Goal: Task Accomplishment & Management: Manage account settings

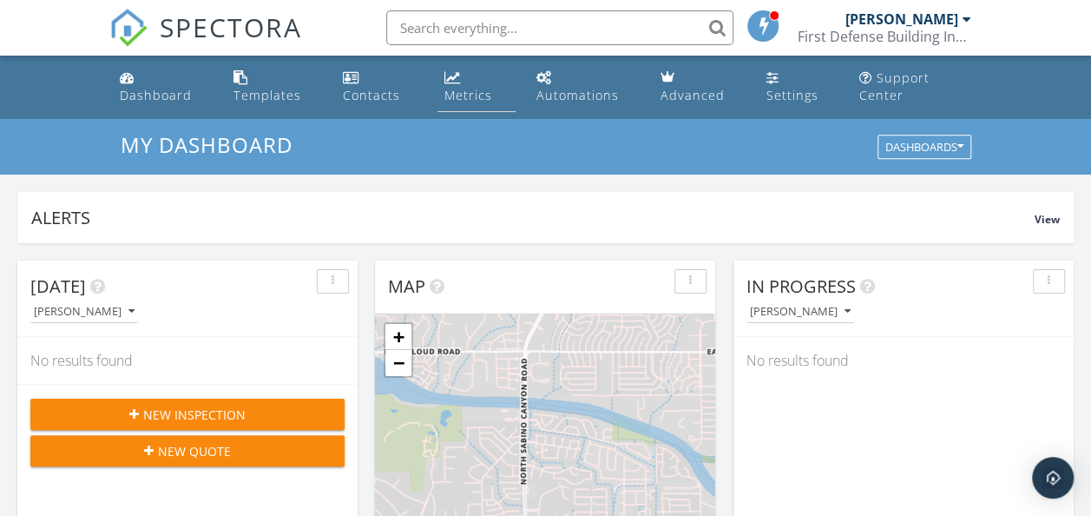
click at [460, 93] on div "Metrics" at bounding box center [468, 95] width 48 height 16
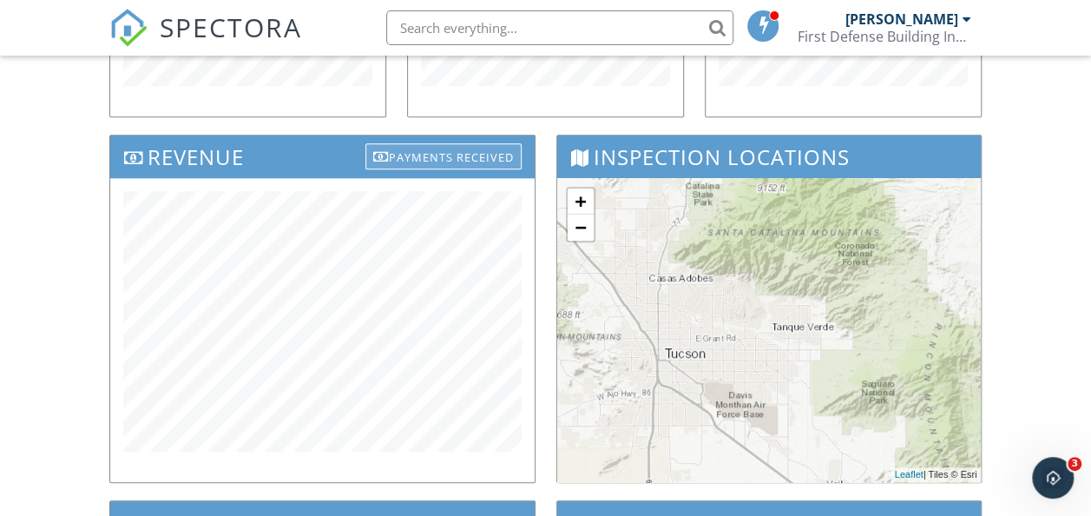
scroll to position [521, 0]
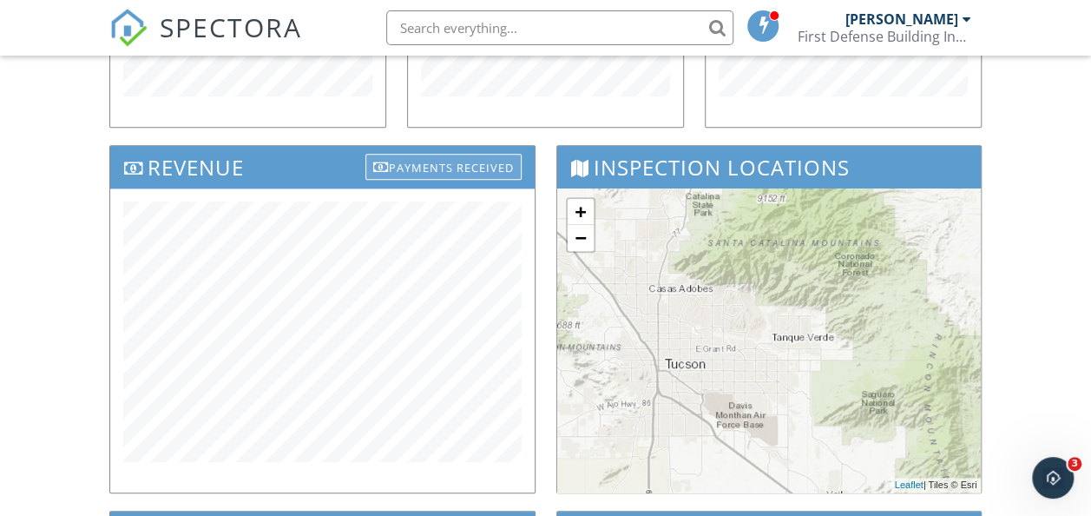
click at [439, 167] on div "Payments Received" at bounding box center [443, 167] width 156 height 26
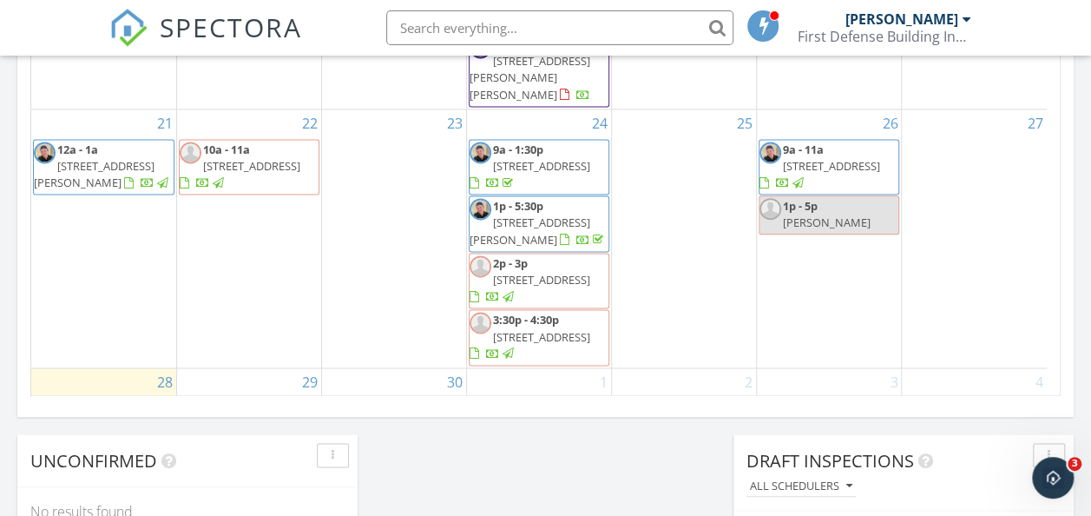
scroll to position [35, 0]
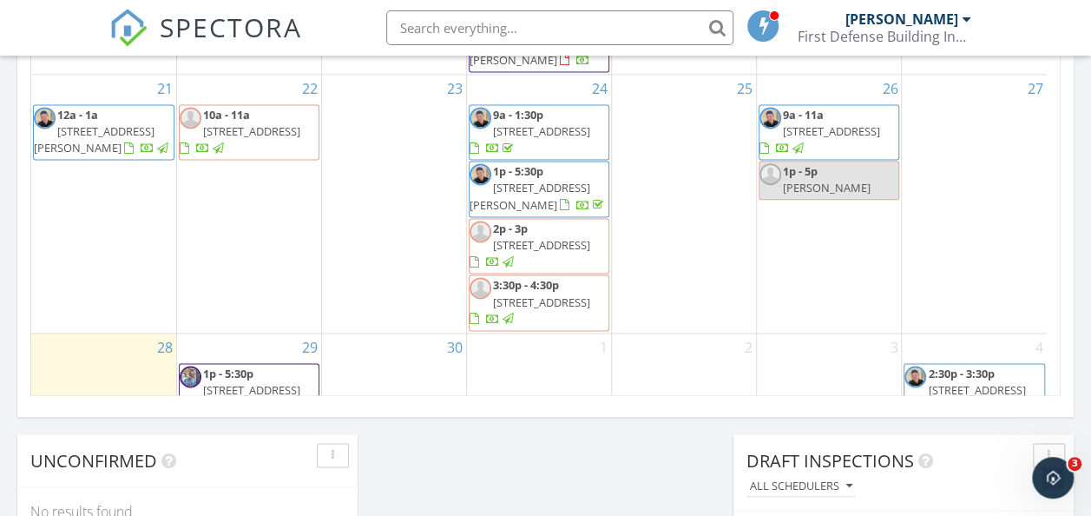
click at [991, 333] on div "4 2:30p - 3:30p 9502 Desert Fauna Loop, Tucson 85747" at bounding box center [974, 377] width 145 height 88
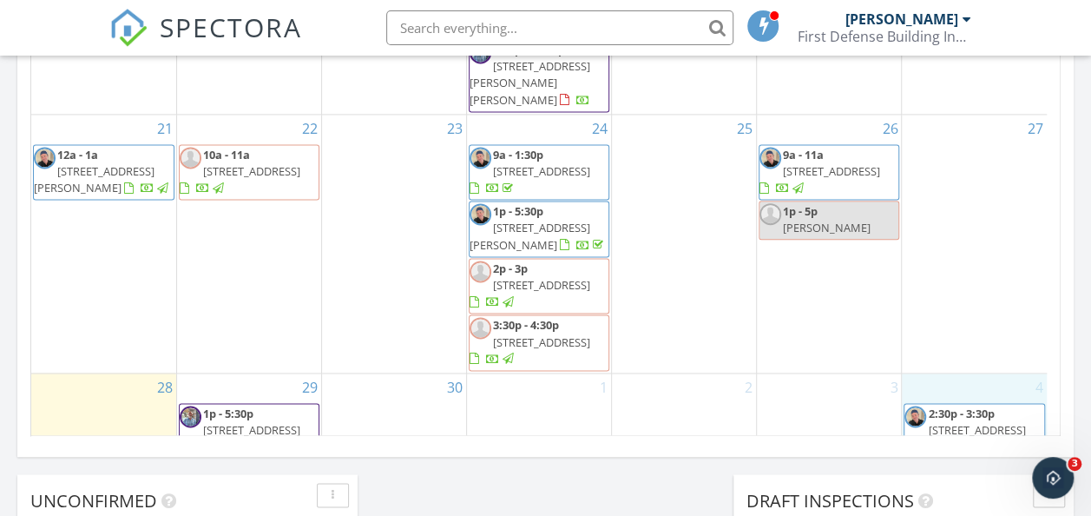
scroll to position [1215, 0]
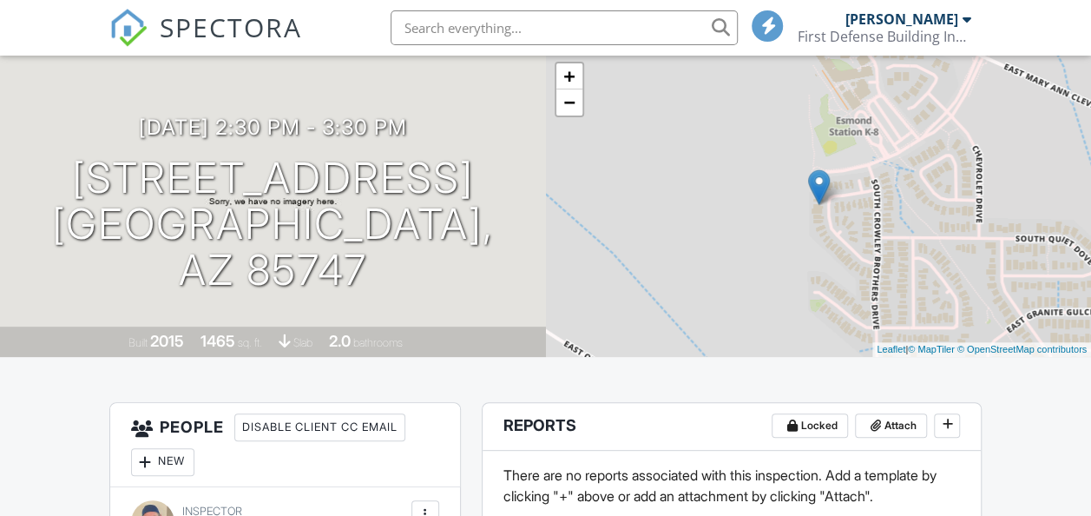
scroll to position [87, 0]
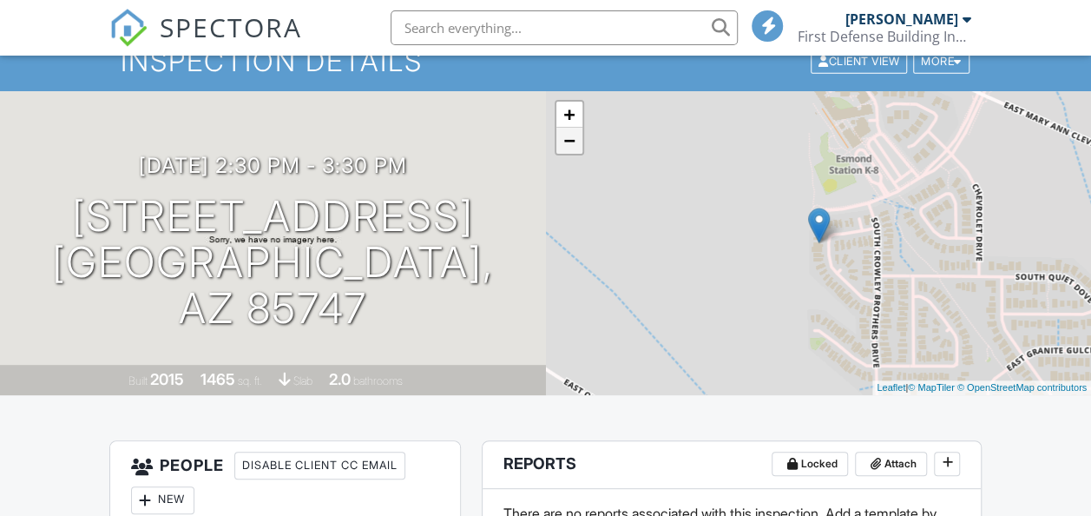
click at [570, 140] on link "−" at bounding box center [569, 141] width 26 height 26
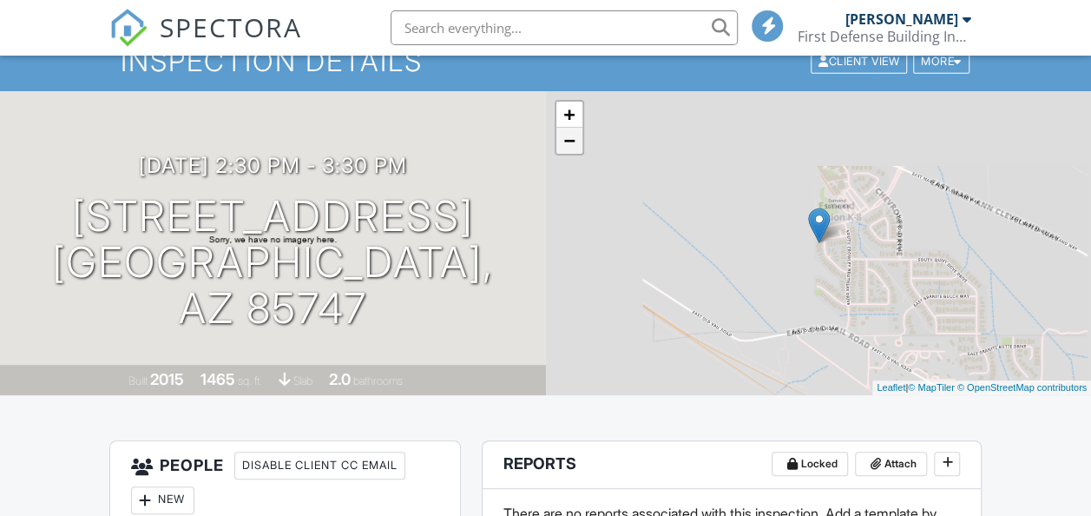
click at [570, 141] on link "−" at bounding box center [569, 141] width 26 height 26
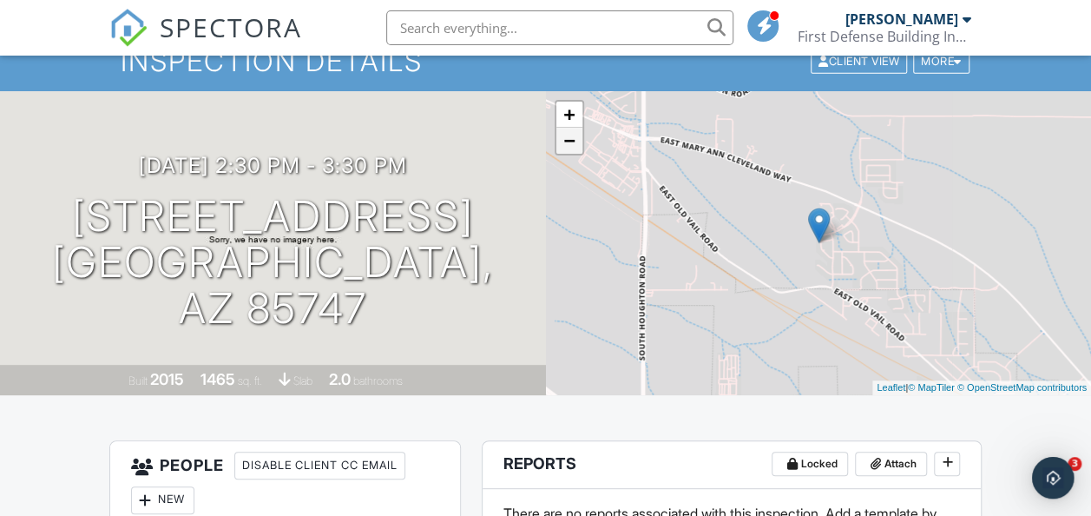
scroll to position [0, 0]
click at [570, 141] on link "−" at bounding box center [569, 141] width 26 height 26
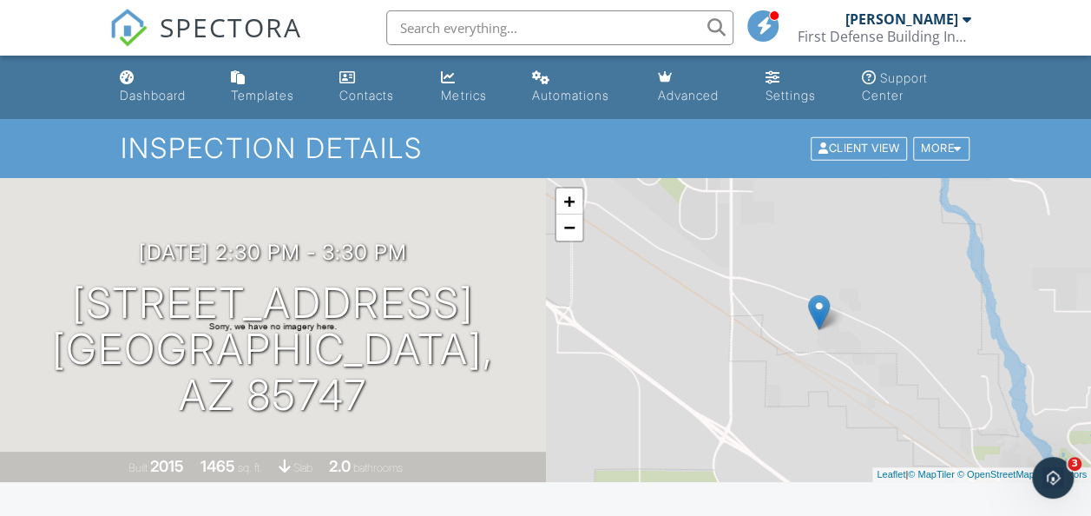
scroll to position [87, 0]
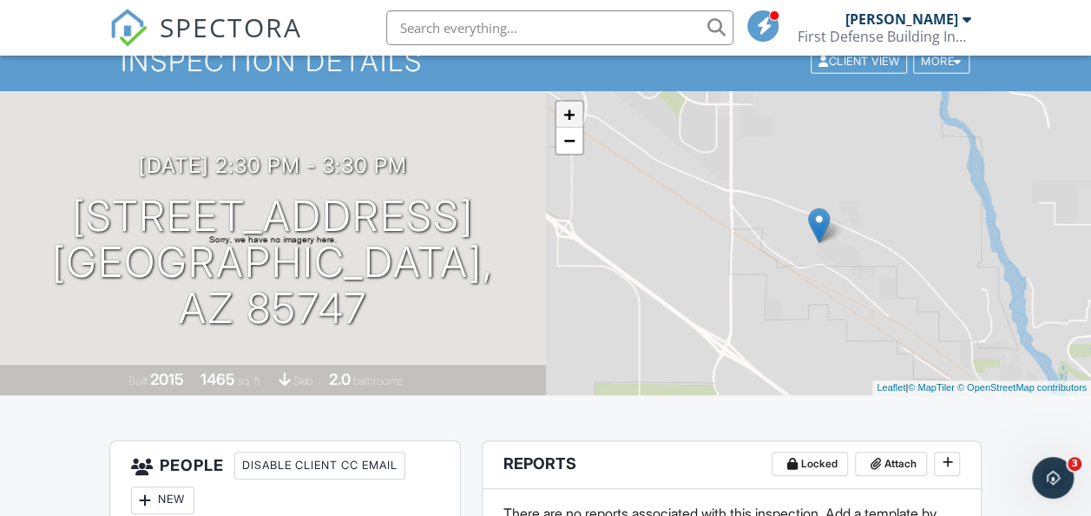
click at [573, 109] on link "+" at bounding box center [569, 115] width 26 height 26
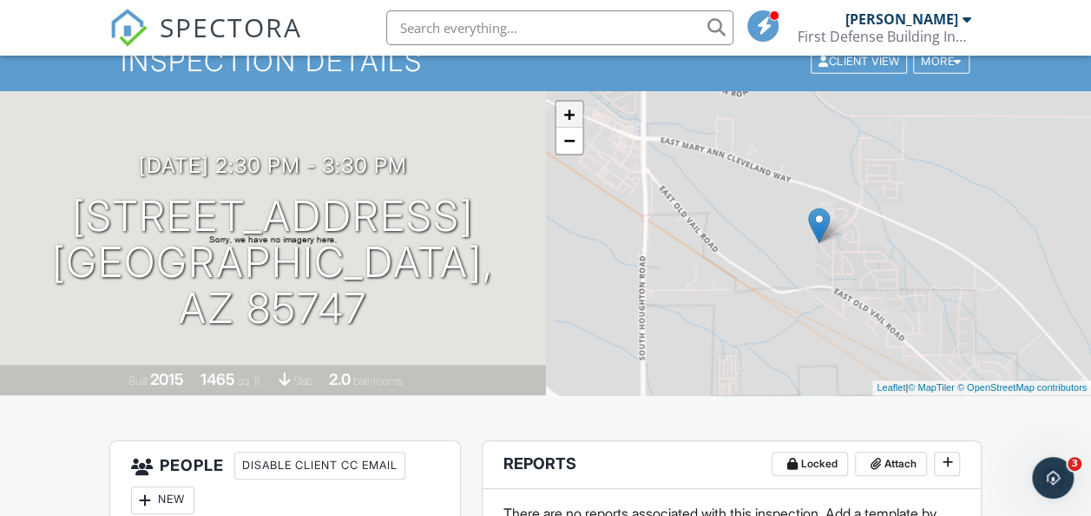
click at [573, 109] on link "+" at bounding box center [569, 115] width 26 height 26
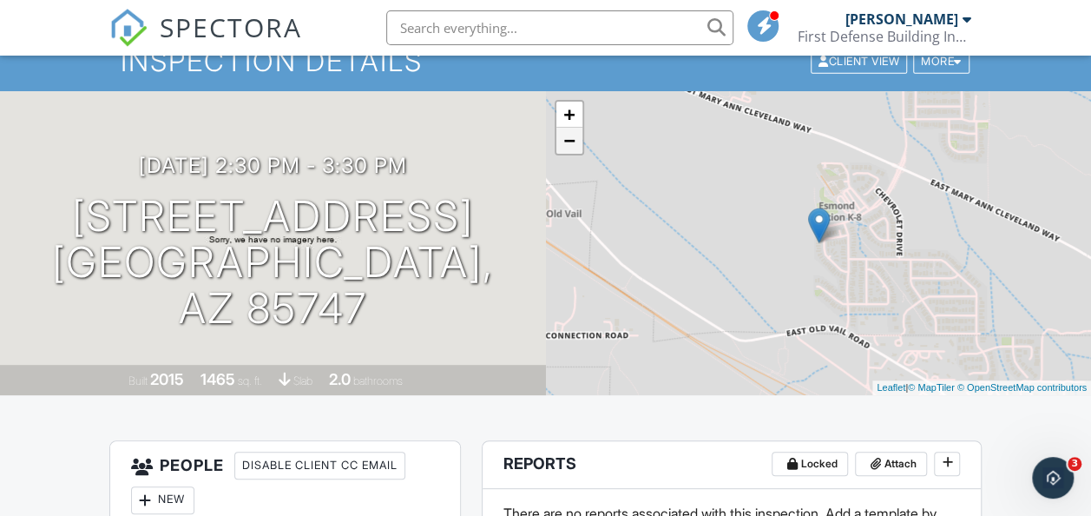
click at [573, 147] on link "−" at bounding box center [569, 141] width 26 height 26
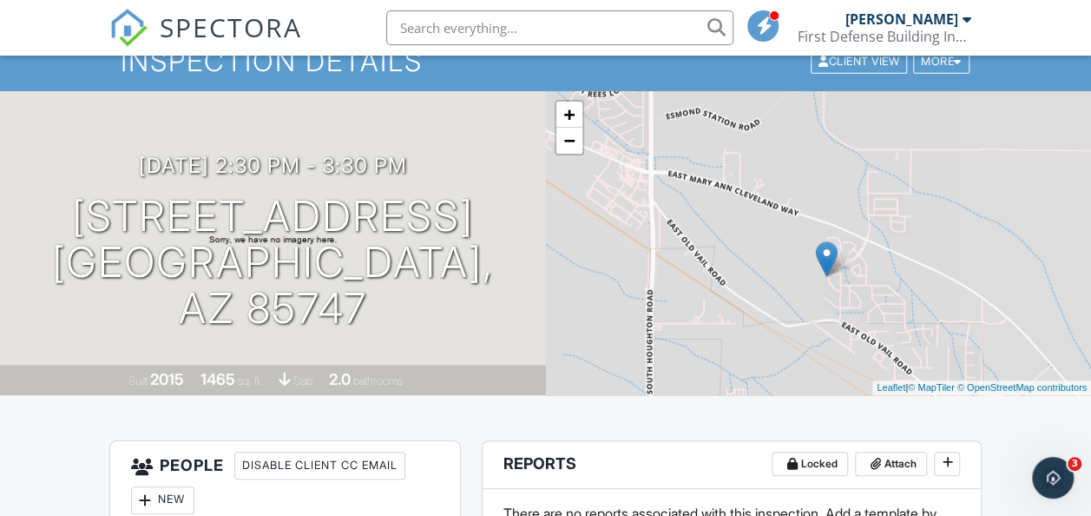
drag, startPoint x: 753, startPoint y: 253, endPoint x: 786, endPoint y: 306, distance: 62.4
click at [786, 306] on div "+ − Leaflet | © MapTiler © OpenStreetMap contributors" at bounding box center [819, 243] width 546 height 304
